Goal: Task Accomplishment & Management: Manage account settings

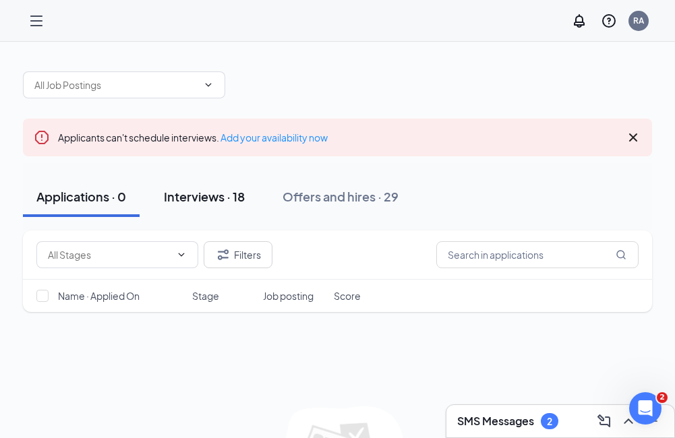
click at [204, 202] on div "Interviews · 18" at bounding box center [204, 196] width 81 height 17
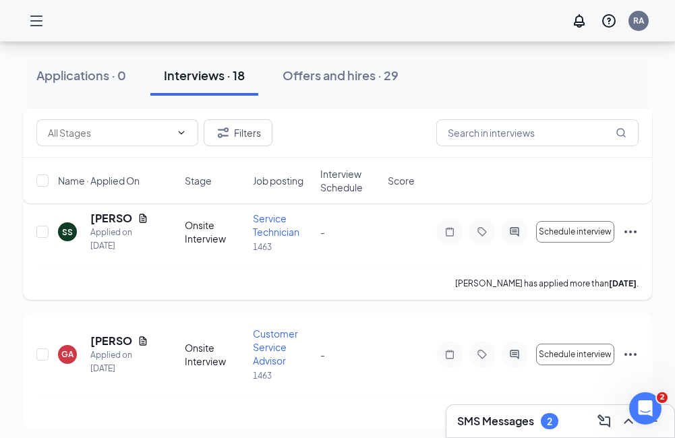
scroll to position [270, 0]
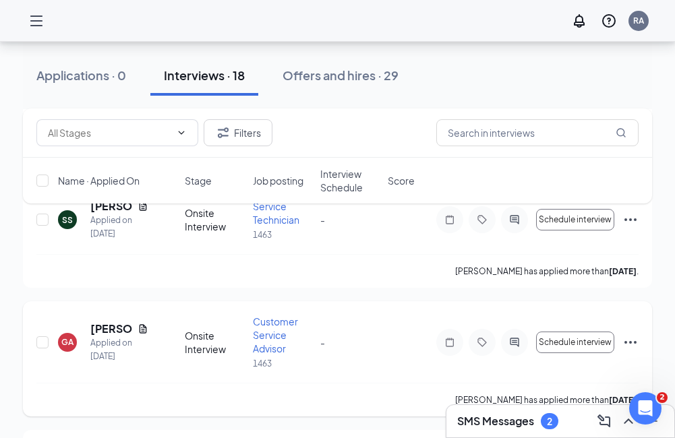
click at [631, 339] on icon "Ellipses" at bounding box center [630, 342] width 16 height 16
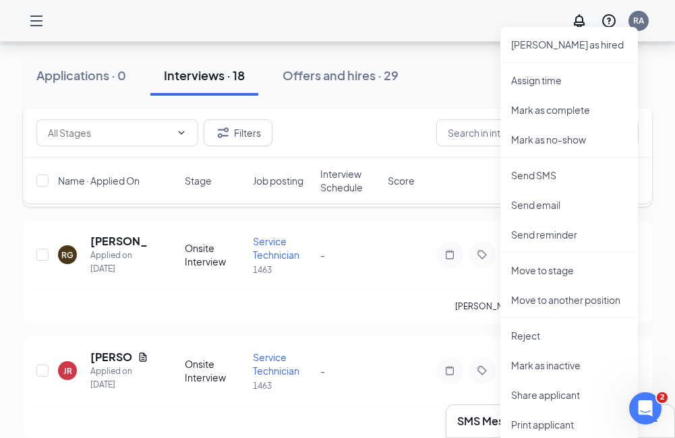
scroll to position [607, 0]
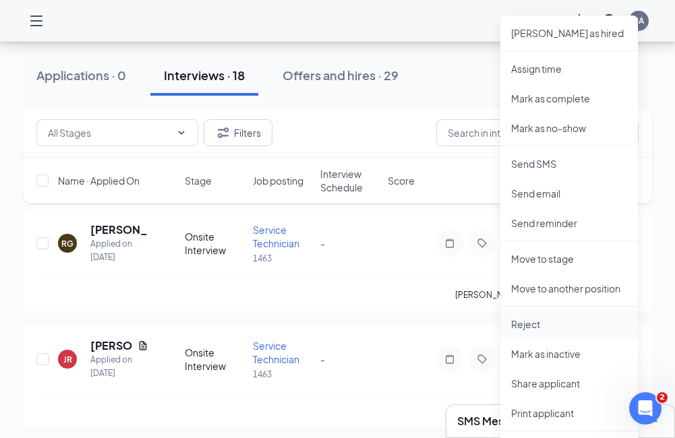
click at [531, 324] on p "Reject" at bounding box center [569, 323] width 116 height 13
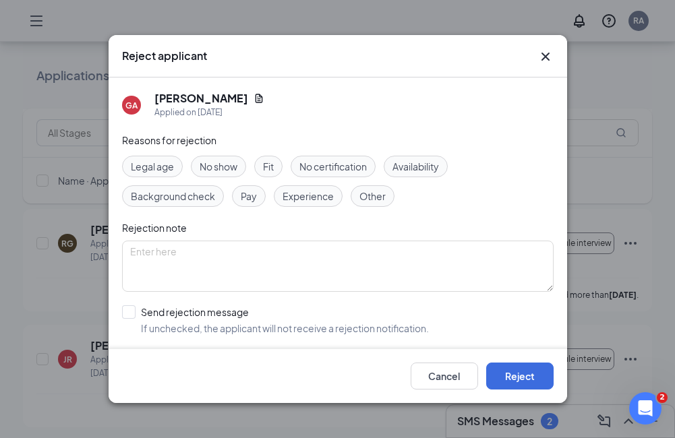
click at [410, 166] on span "Availability" at bounding box center [415, 166] width 47 height 15
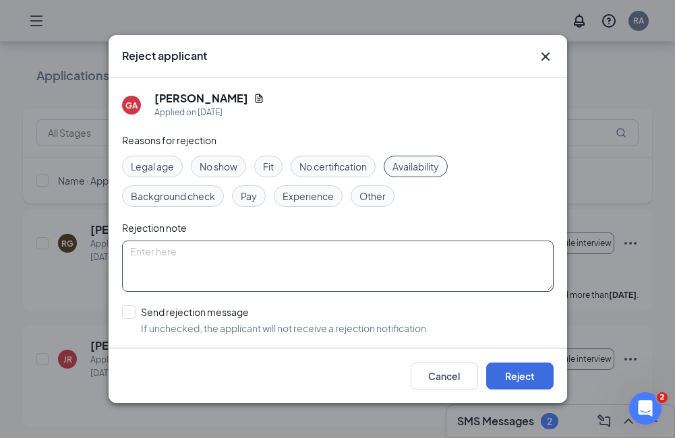
click at [162, 255] on textarea at bounding box center [337, 266] width 431 height 51
type textarea "p"
type textarea "applicant wants to do only one position which is not feasible"
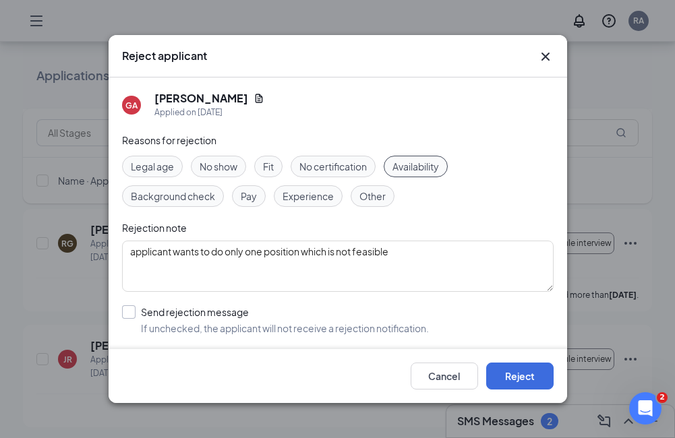
click at [129, 313] on input "Send rejection message If unchecked, the applicant will not receive a rejection…" at bounding box center [275, 320] width 307 height 30
checkbox input "true"
click at [528, 377] on button "Reject" at bounding box center [519, 376] width 67 height 27
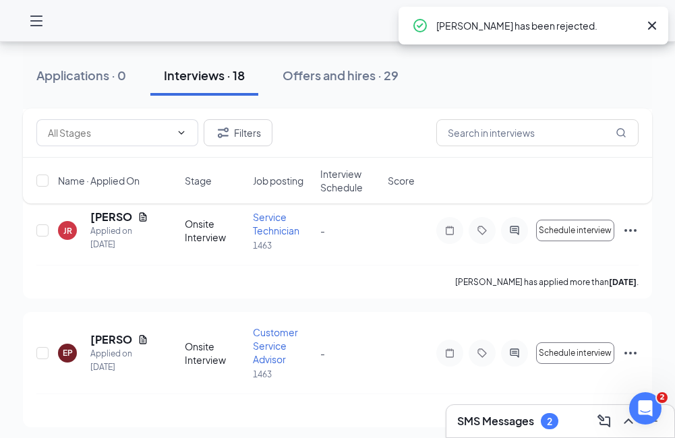
scroll to position [600, 0]
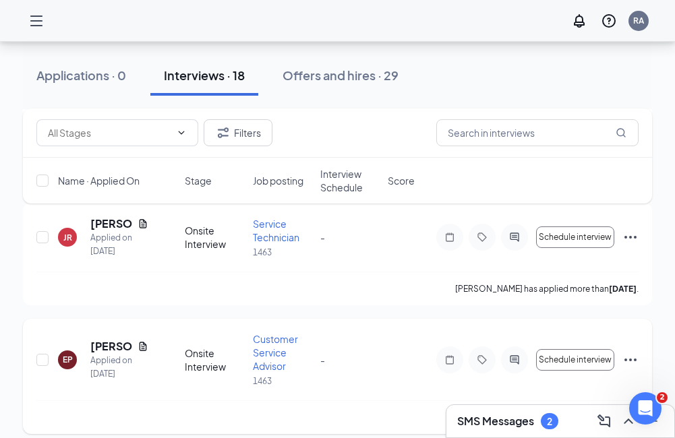
click at [623, 360] on icon "Ellipses" at bounding box center [630, 360] width 16 height 16
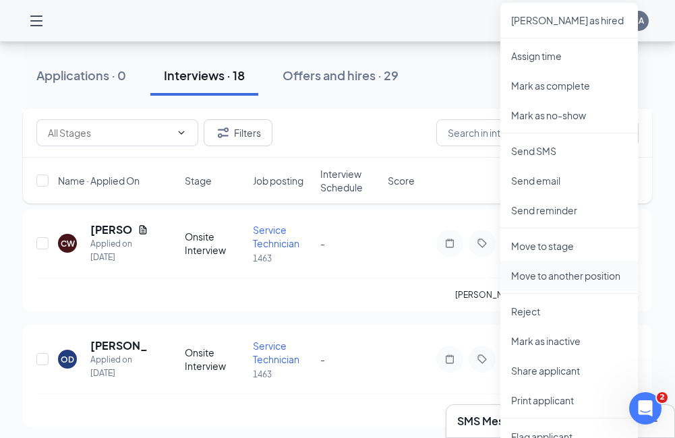
scroll to position [1004, 0]
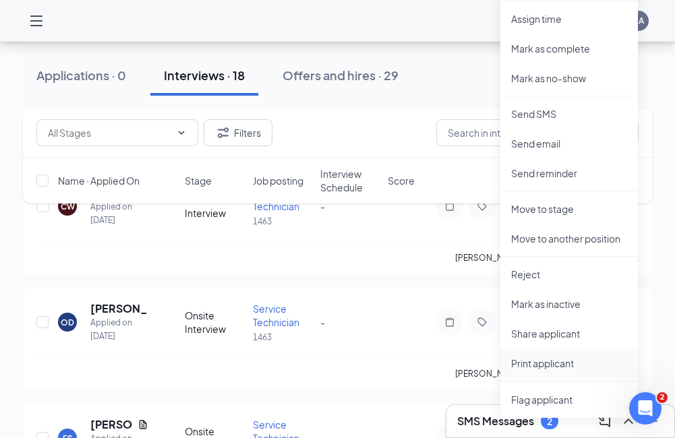
click at [557, 366] on p "Print applicant" at bounding box center [569, 363] width 116 height 13
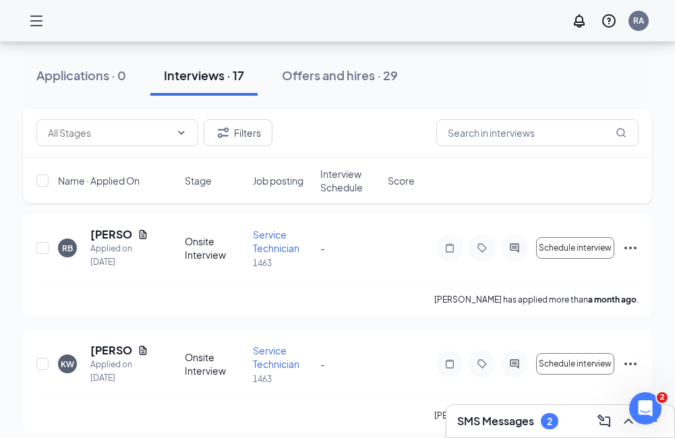
scroll to position [1543, 0]
click at [632, 248] on icon "Ellipses" at bounding box center [630, 247] width 16 height 16
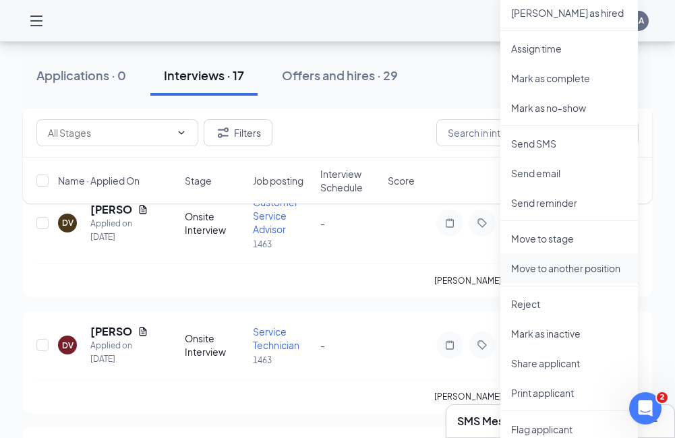
scroll to position [1813, 0]
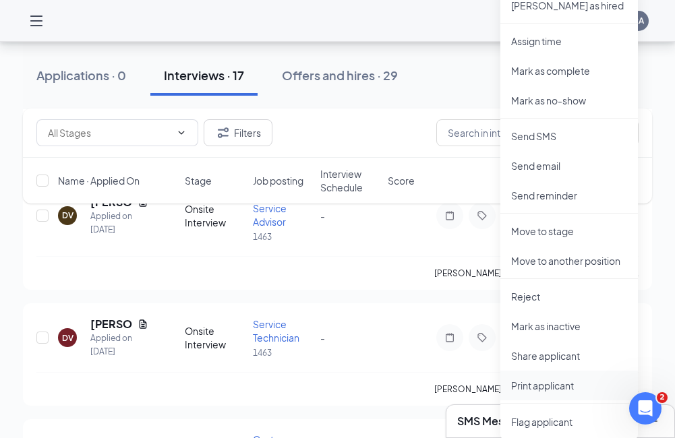
click at [543, 387] on p "Print applicant" at bounding box center [569, 385] width 116 height 13
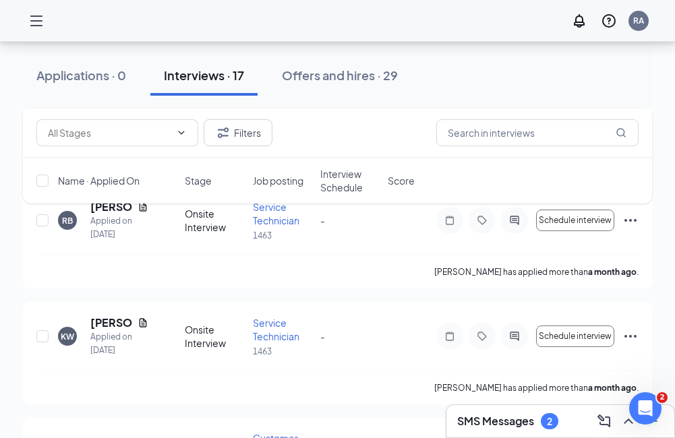
scroll to position [1611, 0]
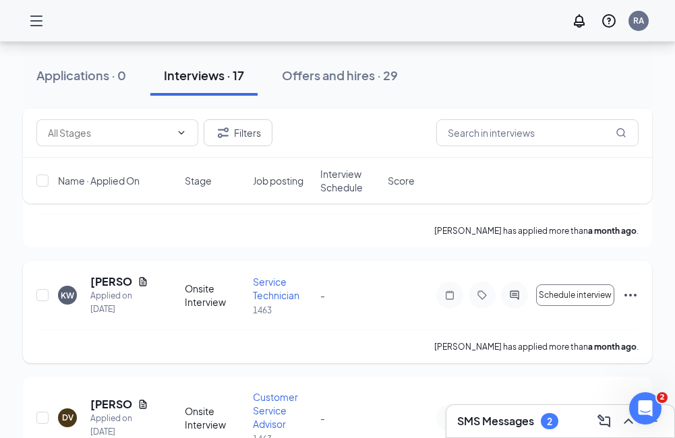
click at [625, 293] on icon "Ellipses" at bounding box center [630, 295] width 16 height 16
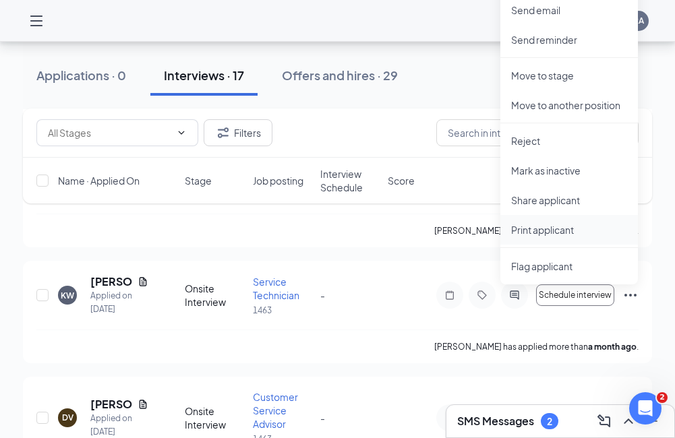
click at [570, 235] on p "Print applicant" at bounding box center [569, 229] width 116 height 13
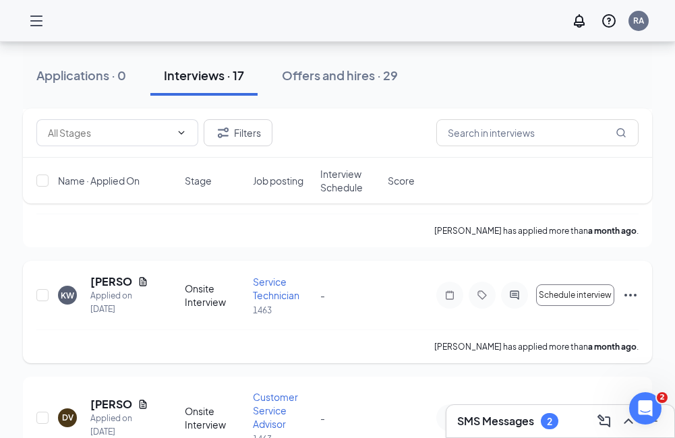
click at [635, 293] on icon "Ellipses" at bounding box center [630, 295] width 16 height 16
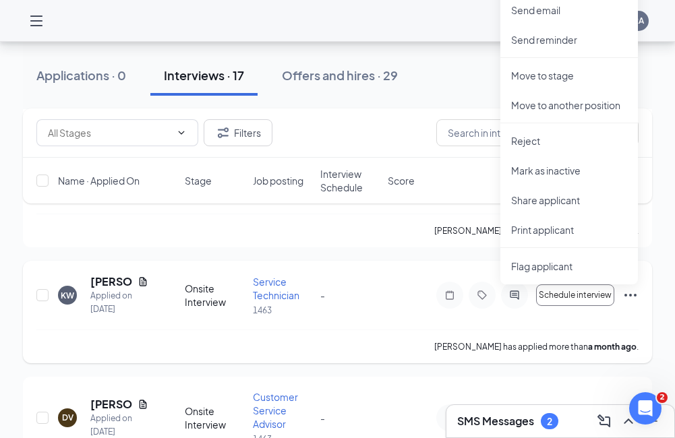
click at [353, 295] on div "-" at bounding box center [349, 295] width 59 height 15
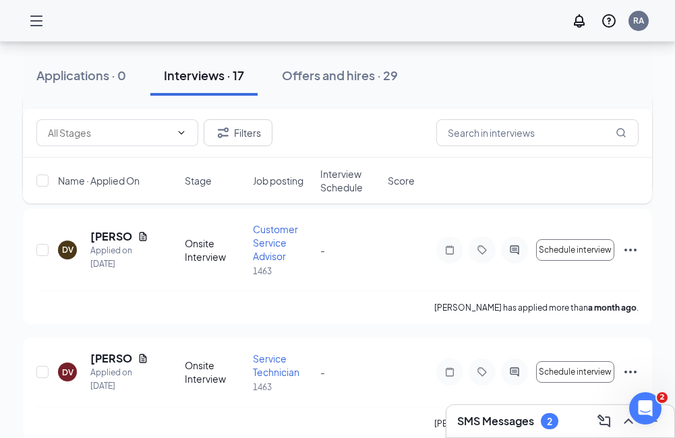
scroll to position [1746, 0]
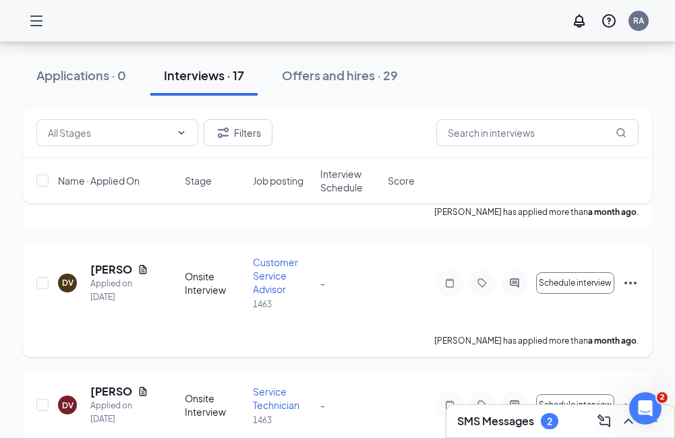
click at [636, 279] on icon "Ellipses" at bounding box center [630, 283] width 16 height 16
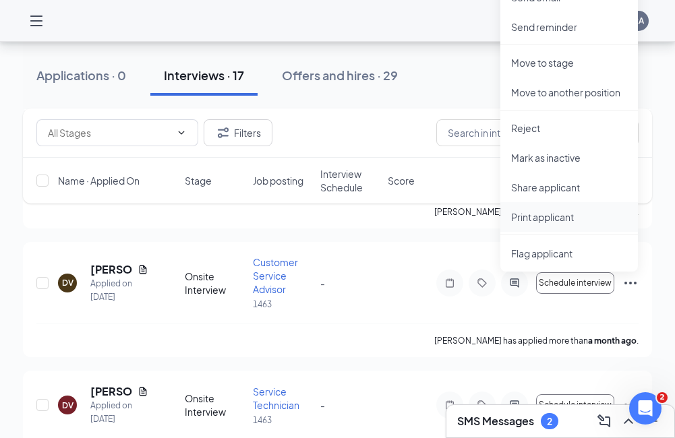
click at [563, 217] on p "Print applicant" at bounding box center [569, 216] width 116 height 13
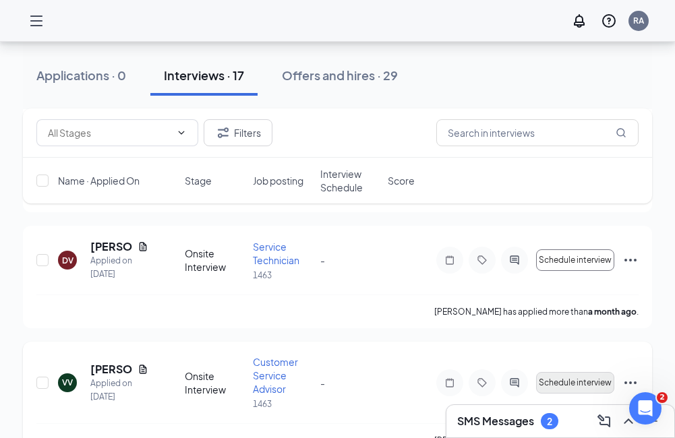
scroll to position [1858, 0]
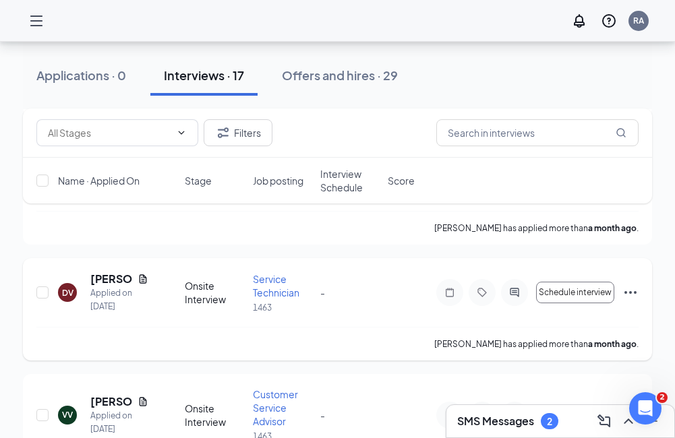
click at [633, 292] on icon "Ellipses" at bounding box center [630, 292] width 16 height 16
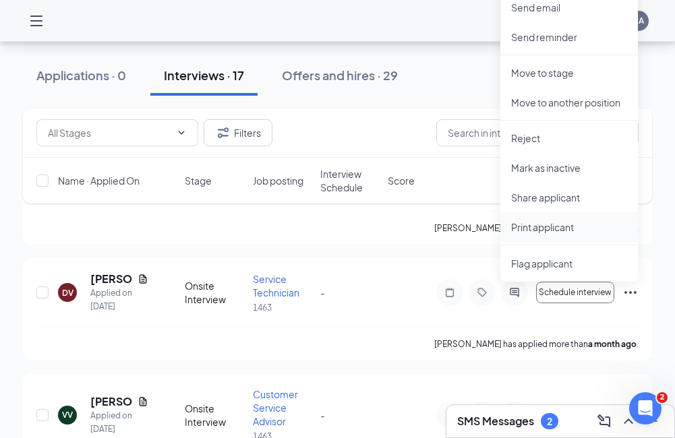
click at [541, 228] on p "Print applicant" at bounding box center [569, 226] width 116 height 13
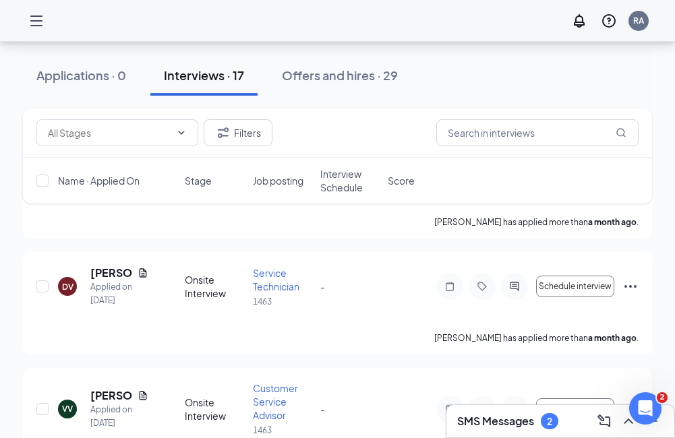
scroll to position [1926, 0]
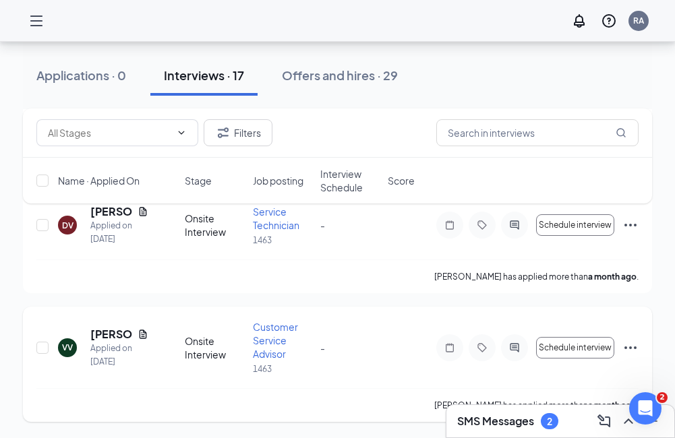
click at [623, 346] on icon "Ellipses" at bounding box center [630, 348] width 16 height 16
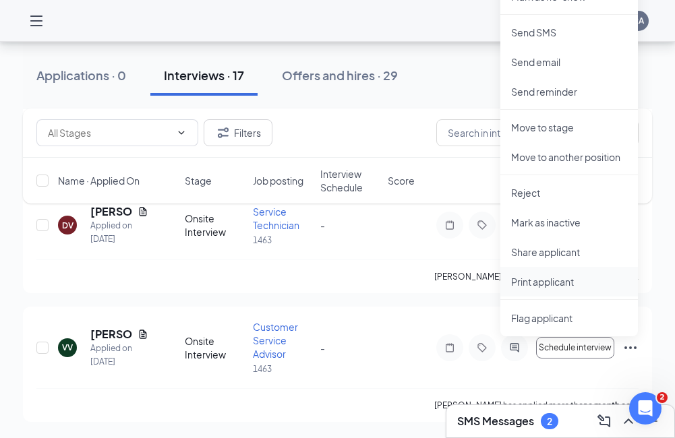
click at [553, 280] on p "Print applicant" at bounding box center [569, 281] width 116 height 13
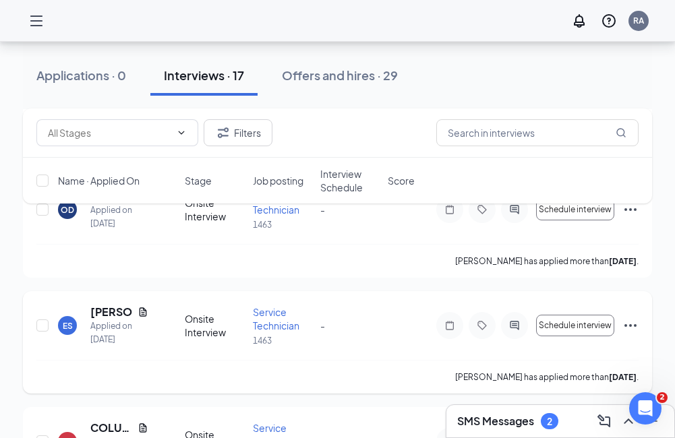
scroll to position [1049, 0]
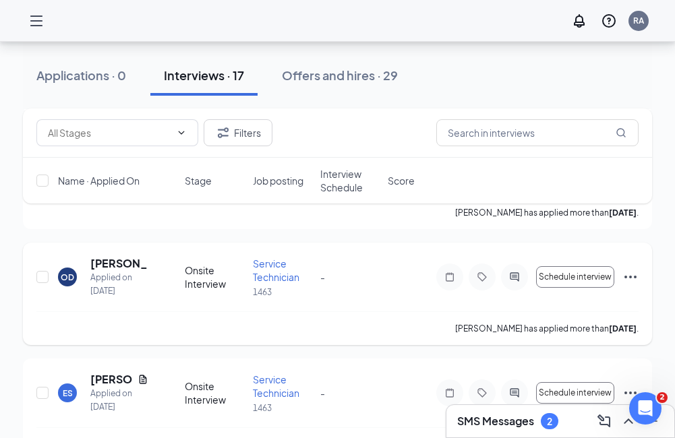
click at [632, 277] on icon "Ellipses" at bounding box center [630, 277] width 16 height 16
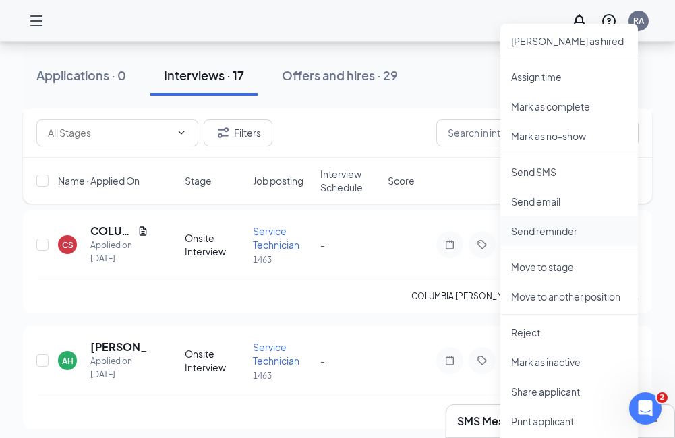
scroll to position [1319, 0]
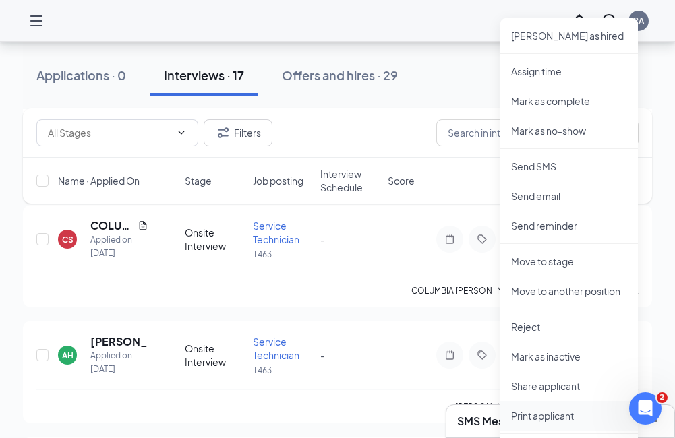
click at [559, 415] on p "Print applicant" at bounding box center [569, 415] width 116 height 13
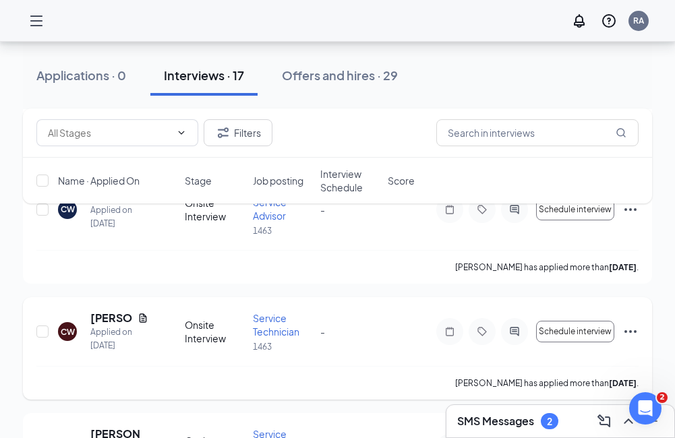
scroll to position [847, 0]
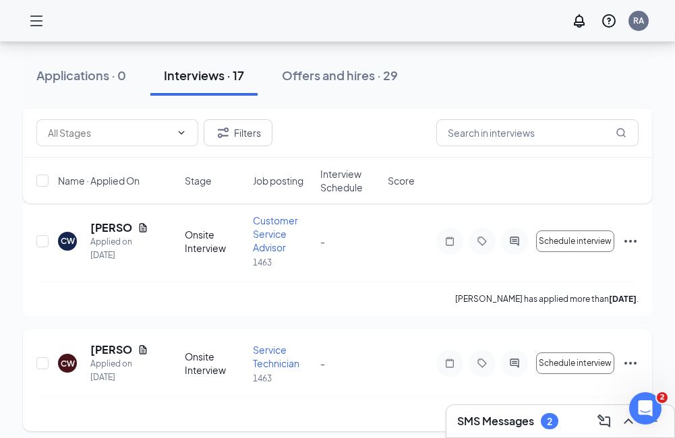
click at [631, 363] on icon "Ellipses" at bounding box center [630, 363] width 16 height 16
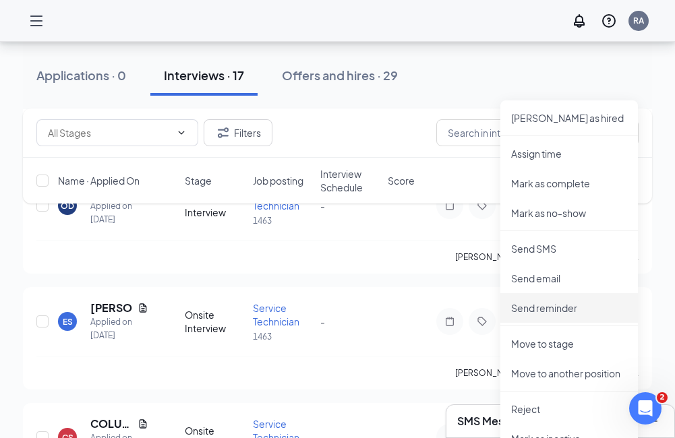
scroll to position [1184, 0]
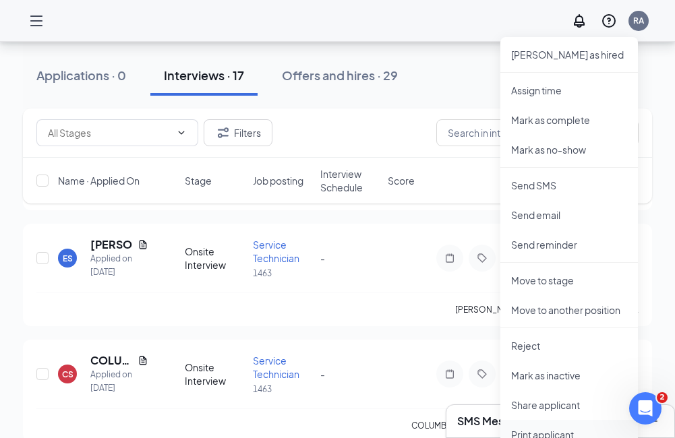
click at [559, 432] on p "Print applicant" at bounding box center [569, 434] width 116 height 13
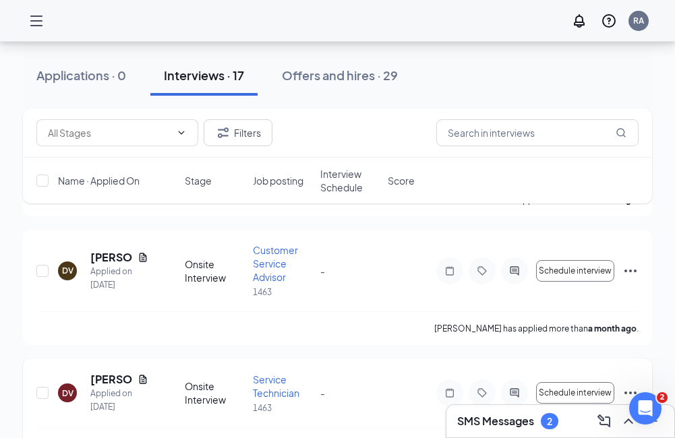
scroll to position [1791, 0]
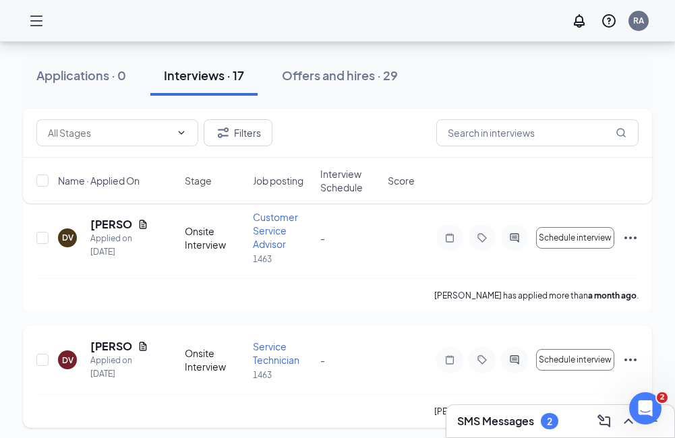
click at [636, 355] on icon "Ellipses" at bounding box center [630, 360] width 16 height 16
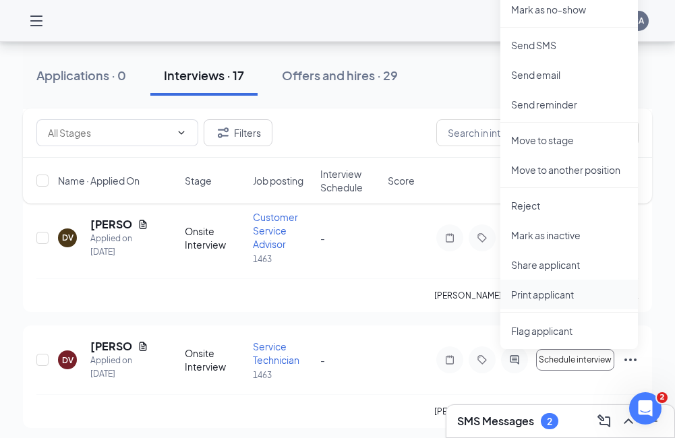
click at [550, 291] on p "Print applicant" at bounding box center [569, 294] width 116 height 13
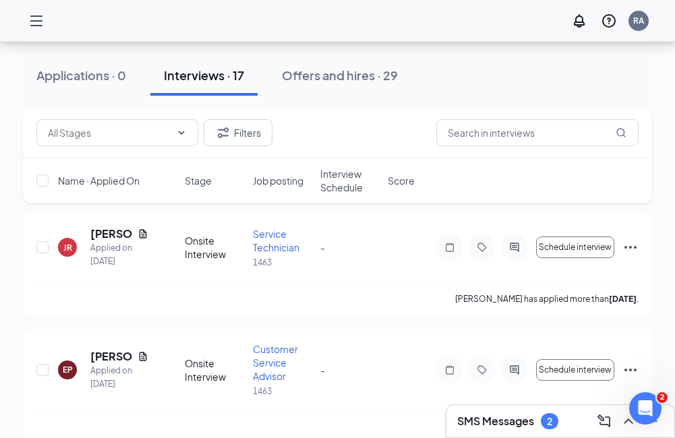
scroll to position [578, 0]
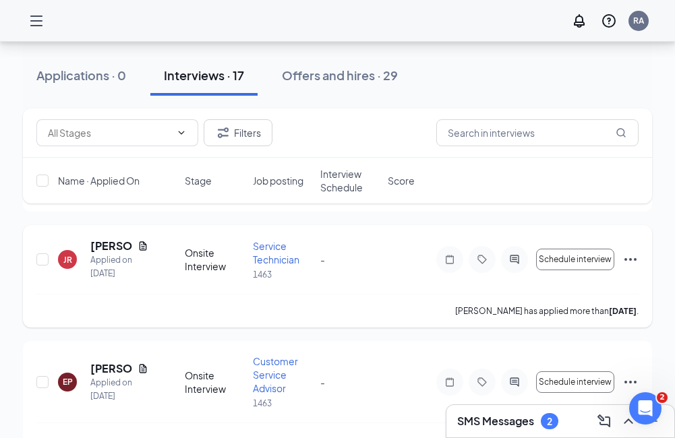
click at [625, 258] on icon "Ellipses" at bounding box center [630, 259] width 16 height 16
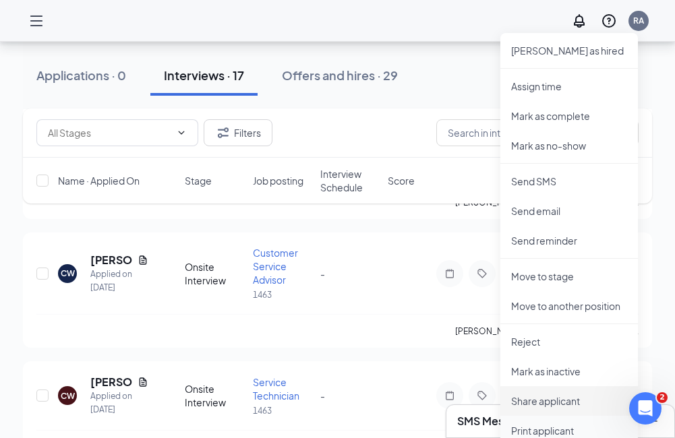
scroll to position [847, 0]
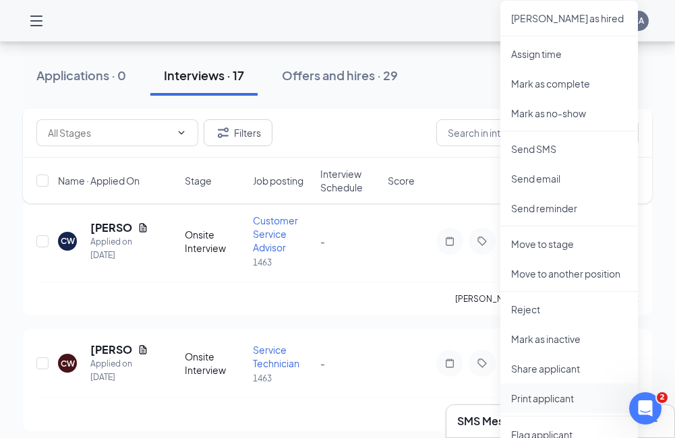
click at [556, 398] on p "Print applicant" at bounding box center [569, 398] width 116 height 13
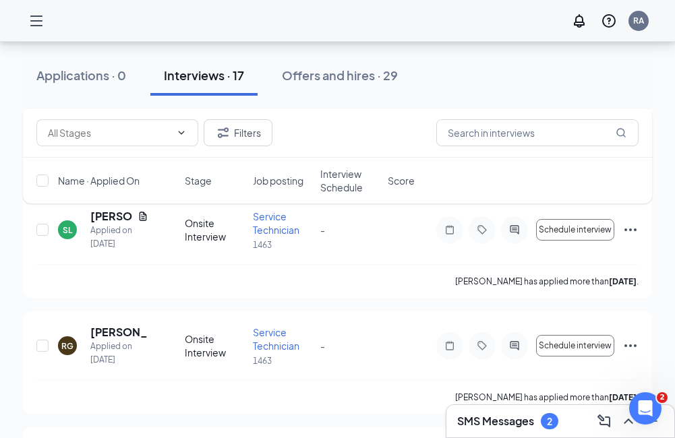
scroll to position [308, 0]
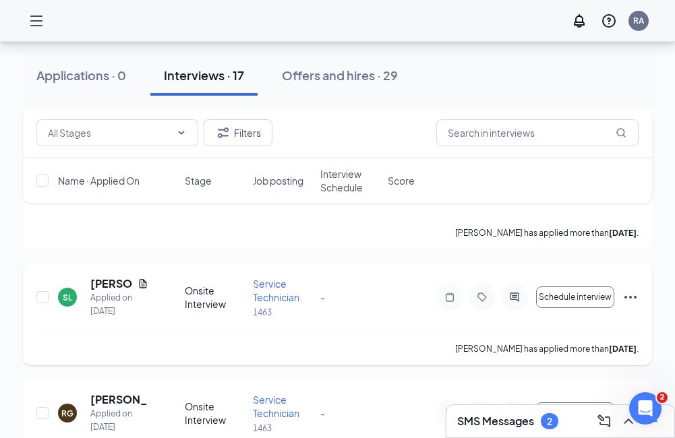
click at [636, 302] on icon "Ellipses" at bounding box center [630, 297] width 16 height 16
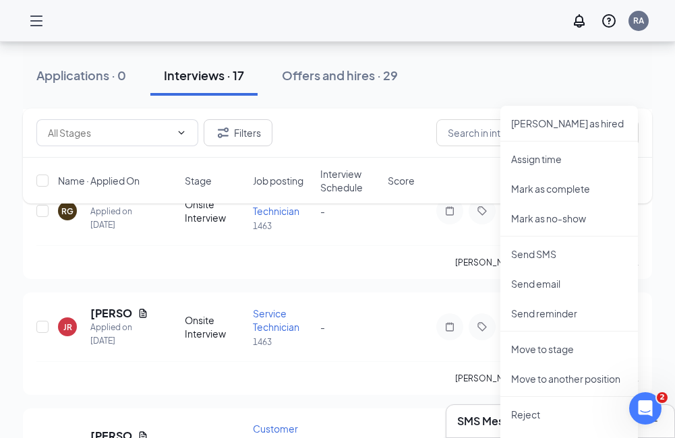
scroll to position [645, 0]
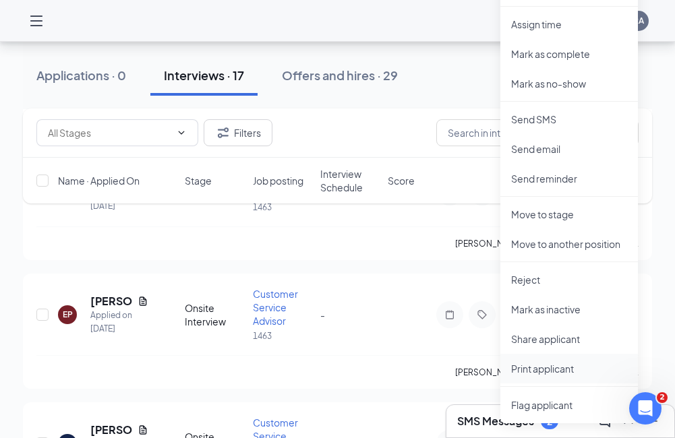
click at [547, 369] on p "Print applicant" at bounding box center [569, 368] width 116 height 13
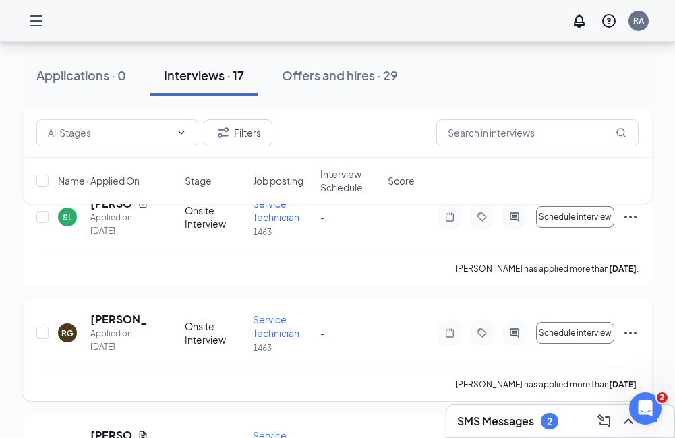
scroll to position [375, 0]
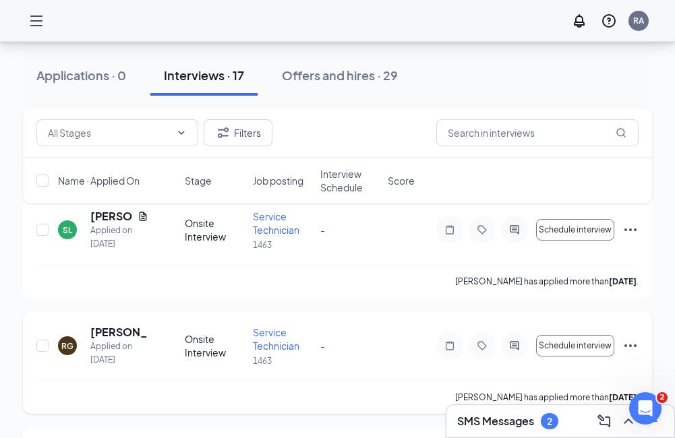
click at [632, 345] on icon "Ellipses" at bounding box center [630, 346] width 16 height 16
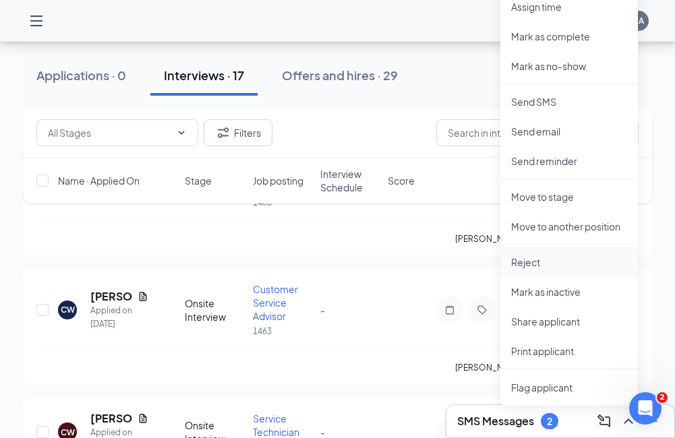
scroll to position [780, 0]
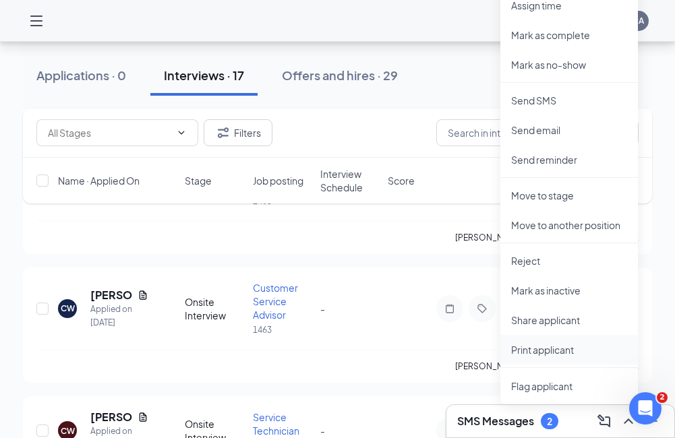
click at [561, 351] on p "Print applicant" at bounding box center [569, 349] width 116 height 13
